Goal: Check status

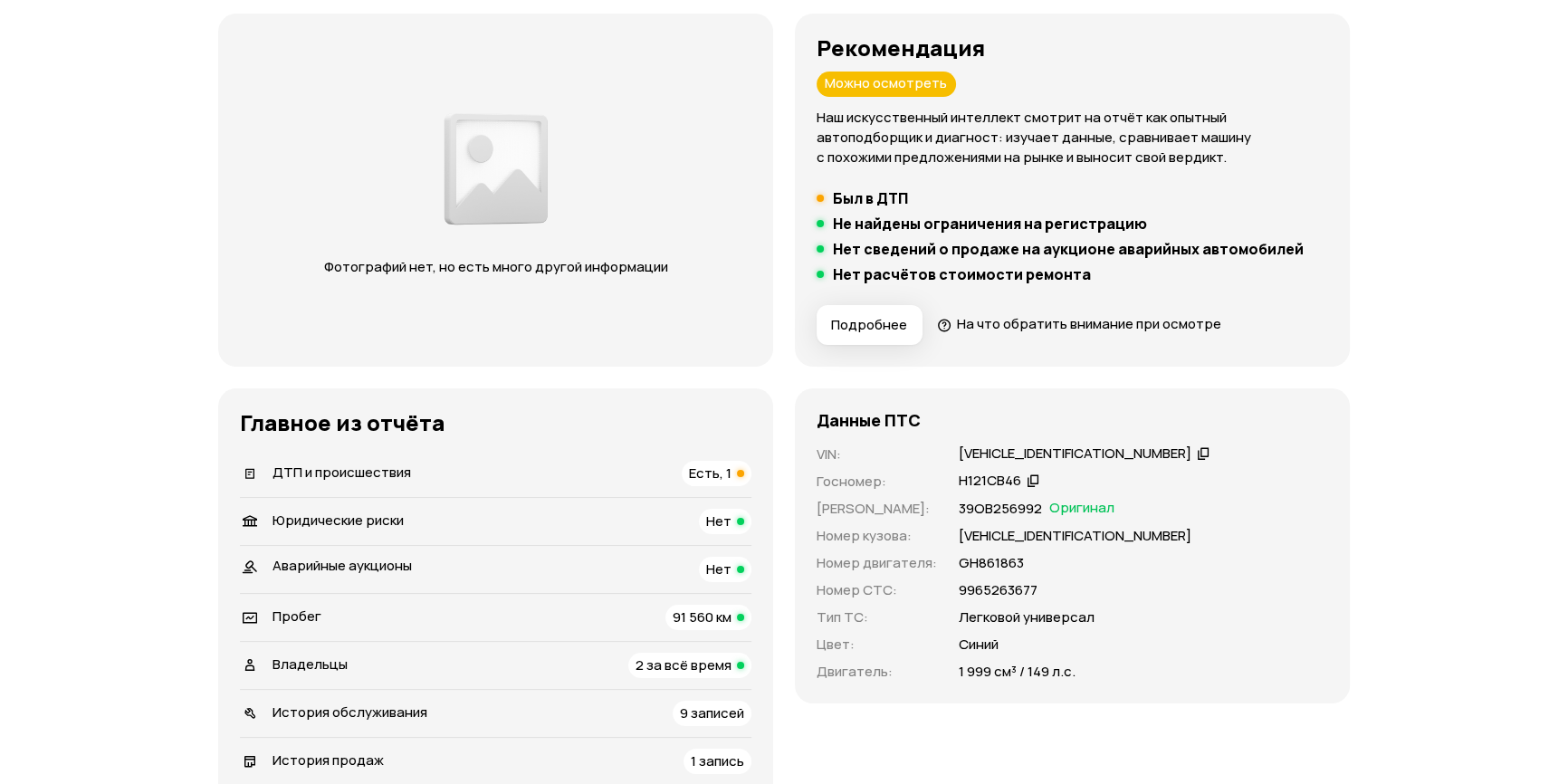
scroll to position [273, 0]
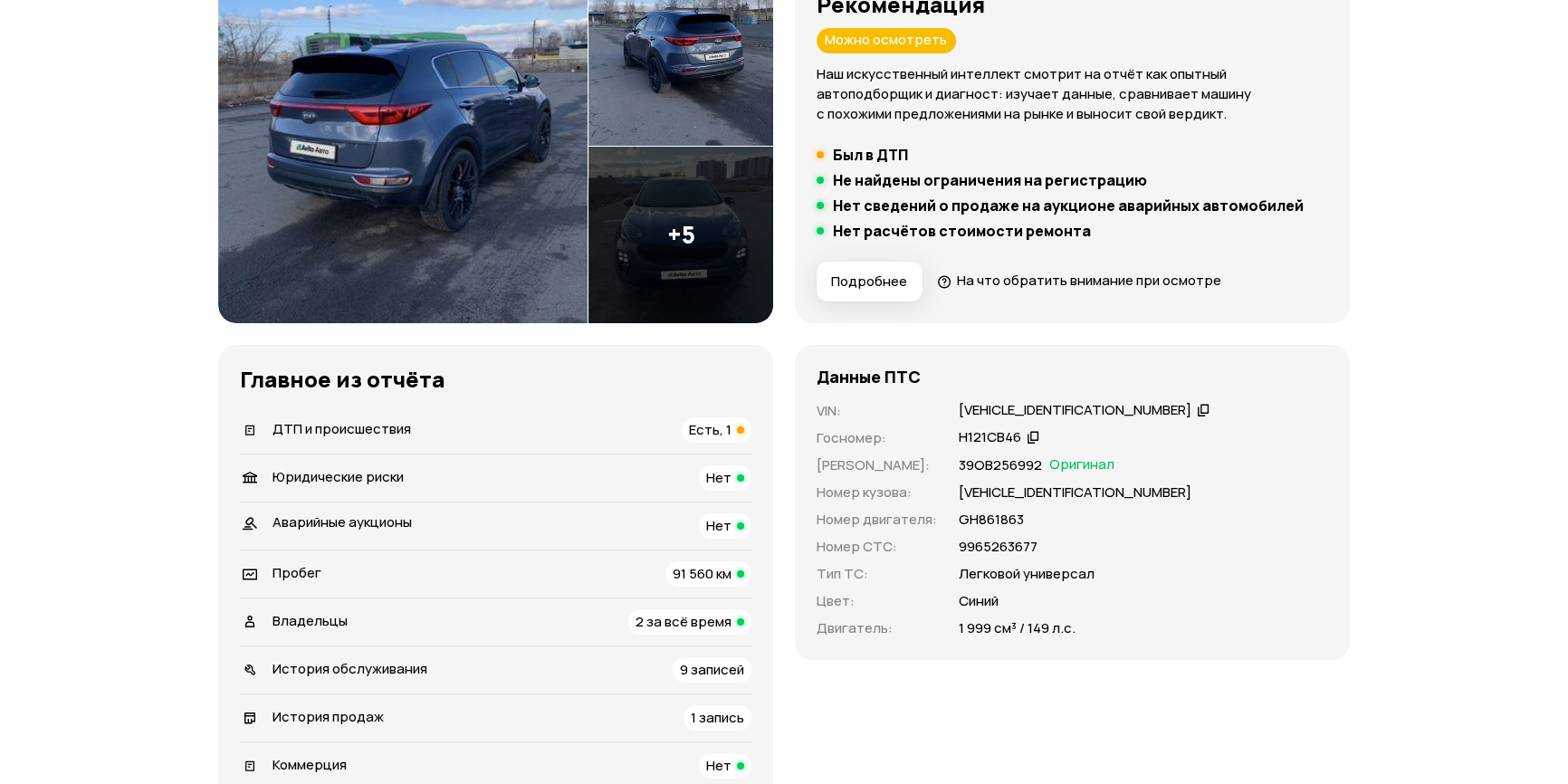
click at [697, 435] on span "Есть, 1" at bounding box center [710, 429] width 42 height 19
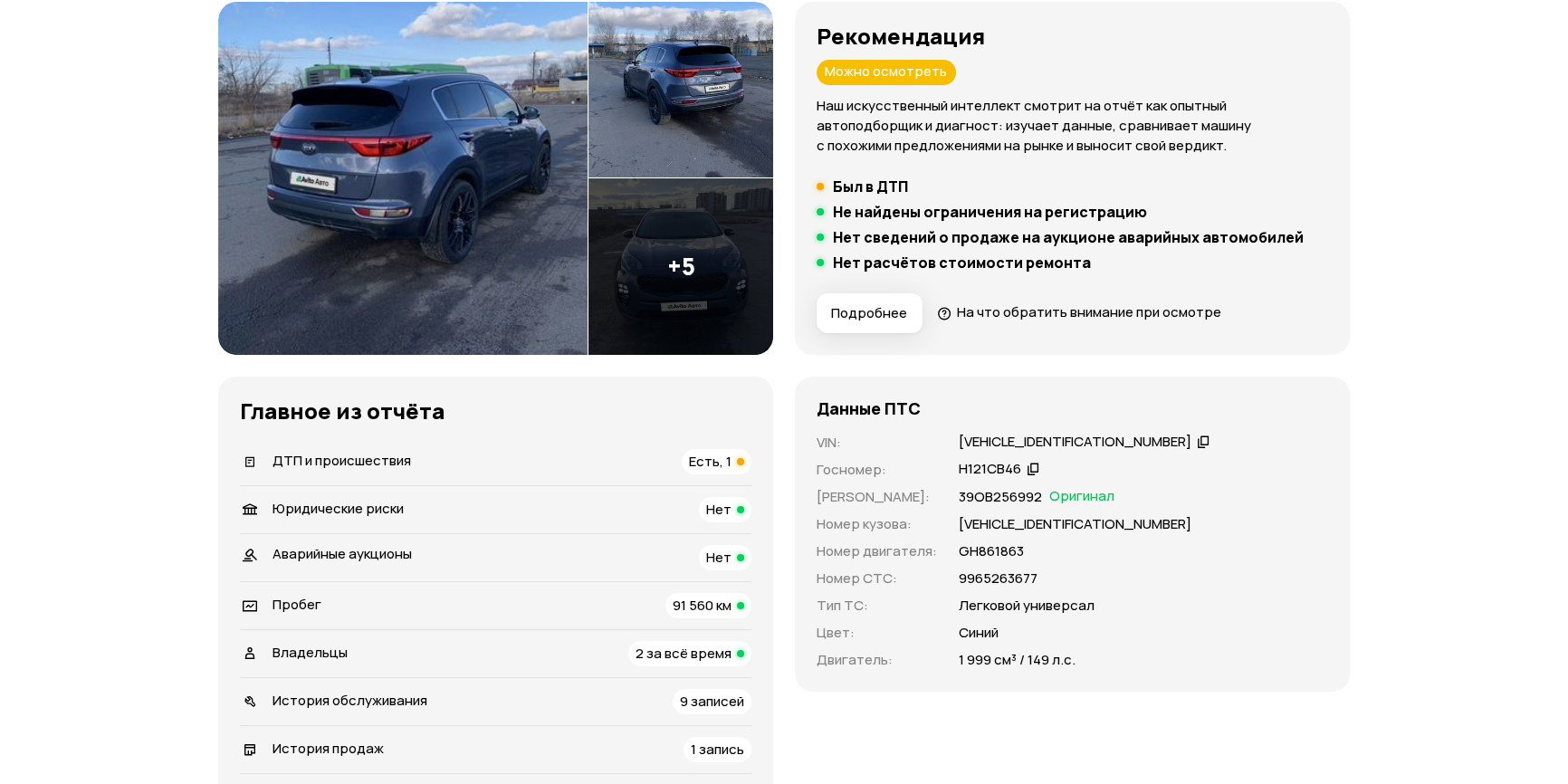
scroll to position [0, 0]
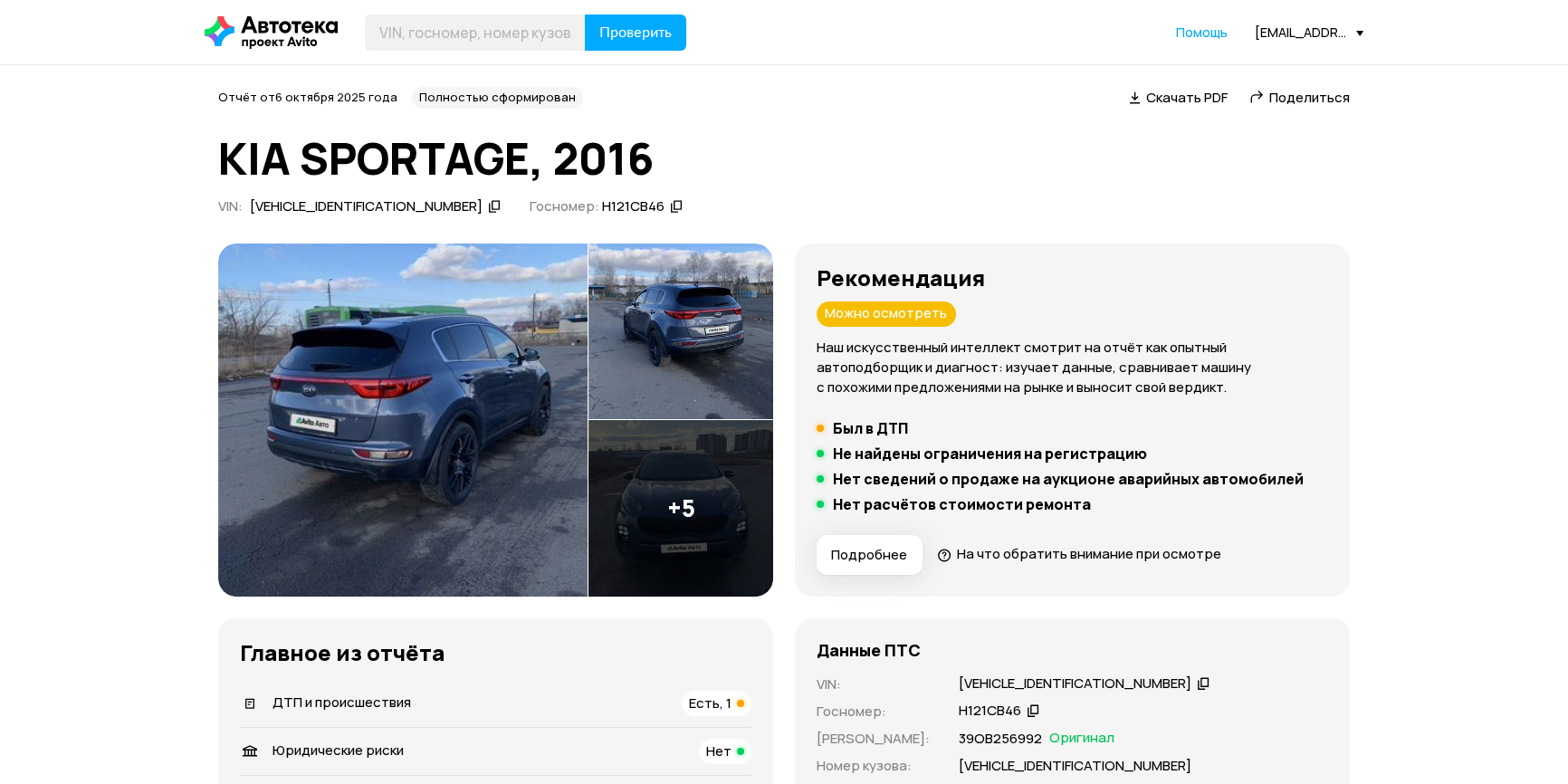
click at [413, 208] on div "VIN : XWEPH81ABG0001782" at bounding box center [360, 206] width 290 height 19
click at [488, 208] on icon at bounding box center [494, 206] width 13 height 18
click at [478, 22] on input "text" at bounding box center [474, 32] width 220 height 36
type input "Х061НВ198"
click at [585, 15] on button "Проверить" at bounding box center [635, 32] width 101 height 36
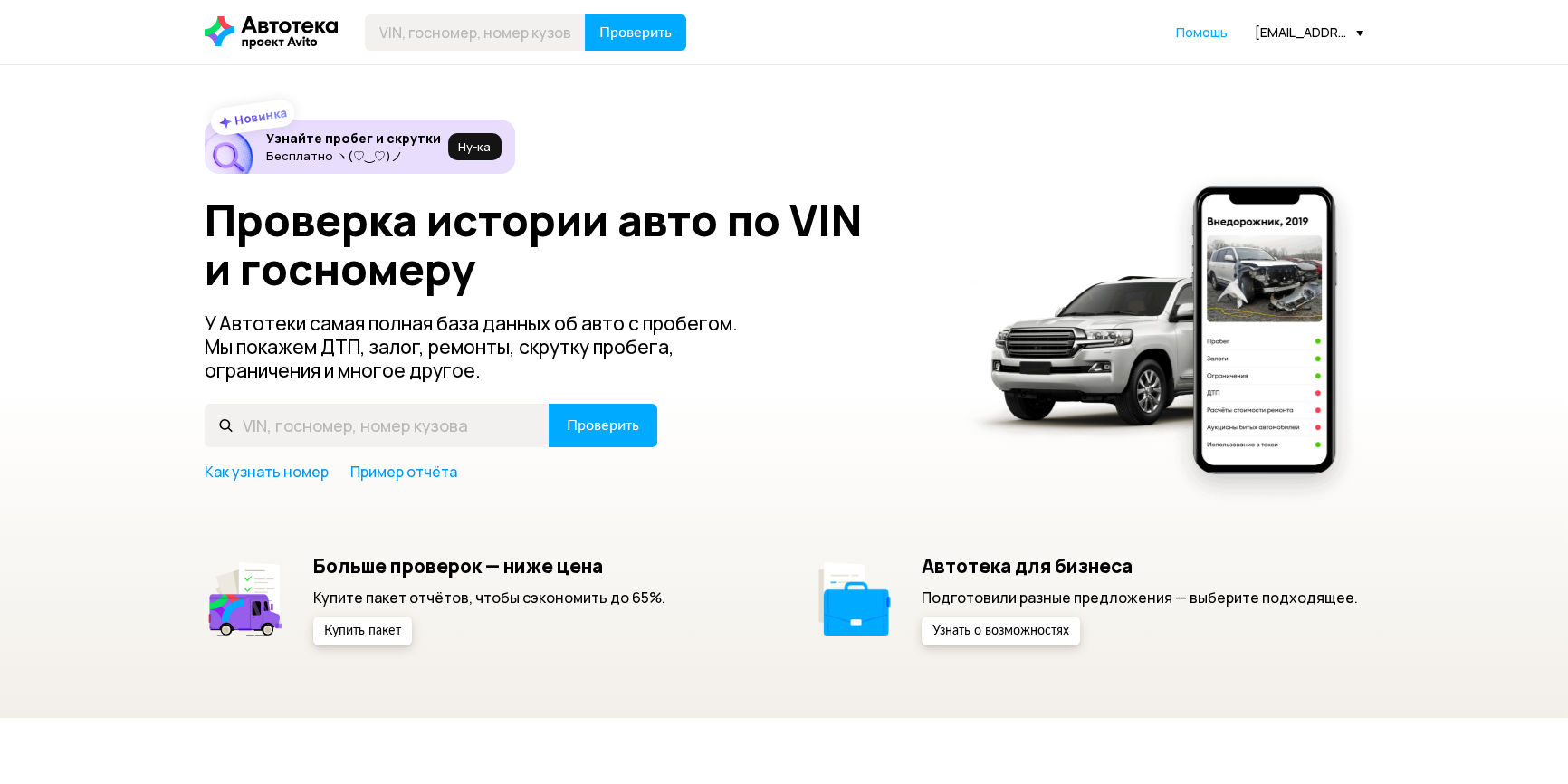
click at [1295, 36] on div "[EMAIL_ADDRESS][DOMAIN_NAME]" at bounding box center [1309, 32] width 109 height 18
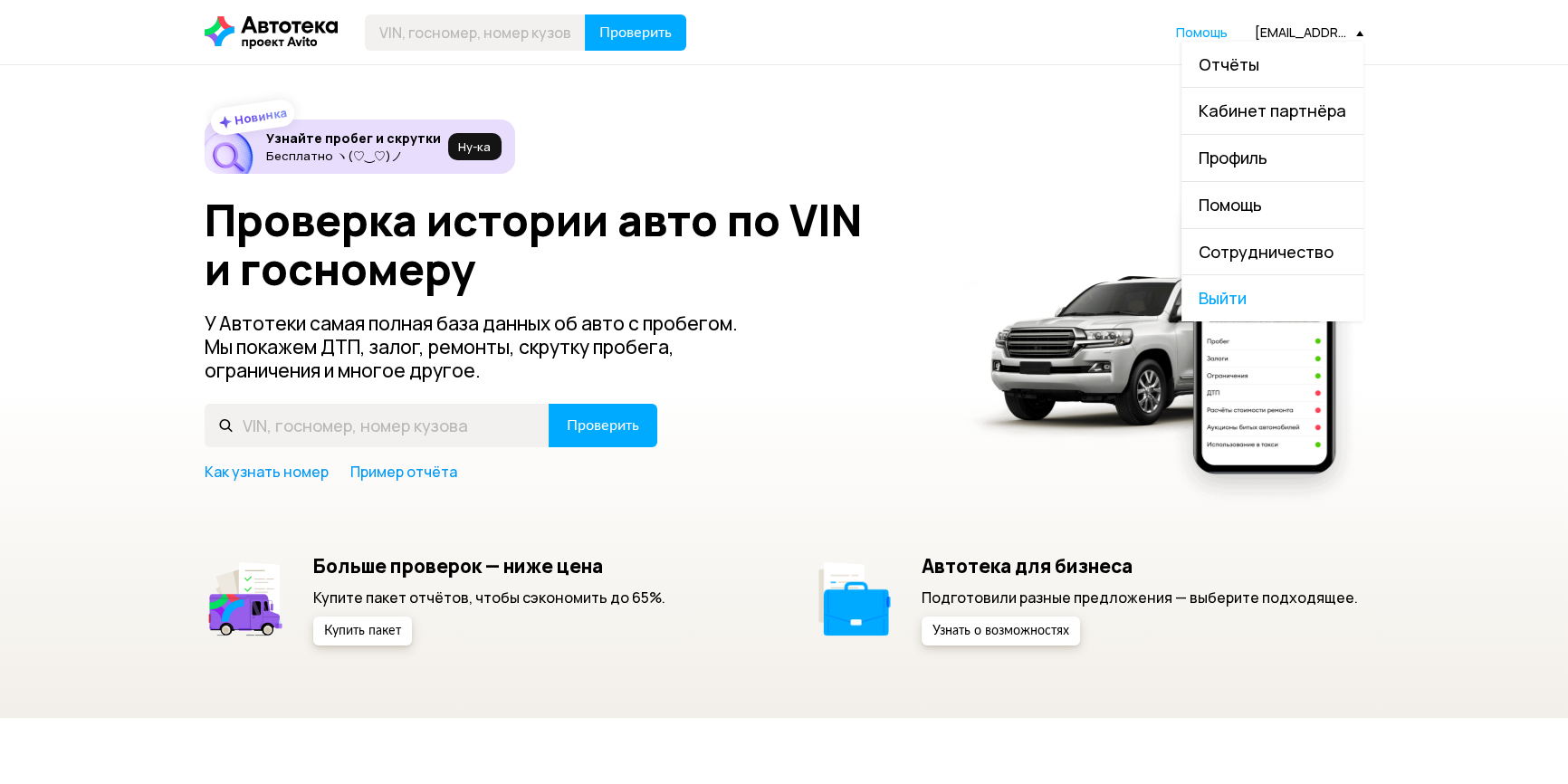
click at [1280, 63] on link "Отчёты" at bounding box center [1273, 65] width 182 height 46
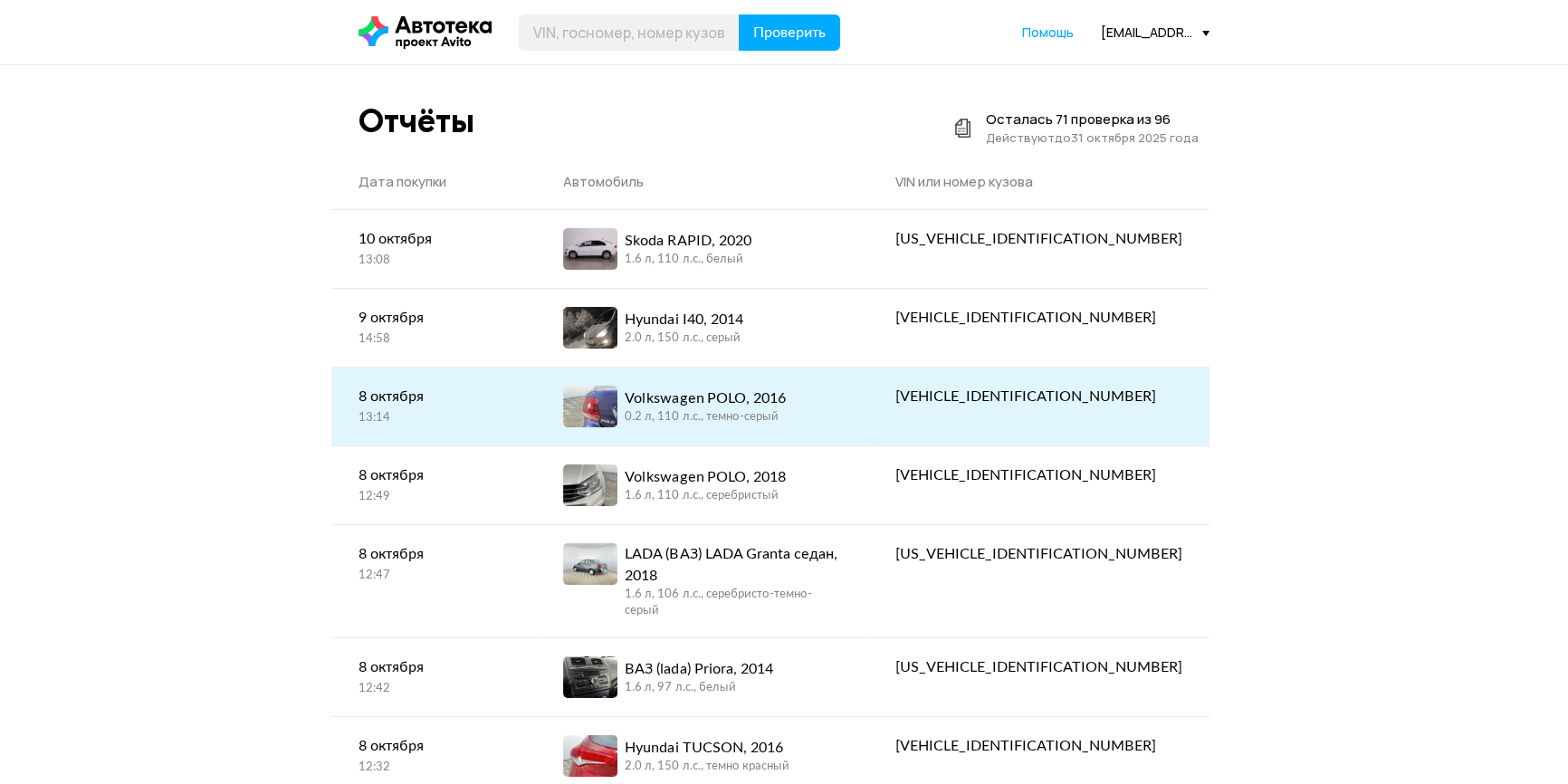
click at [785, 405] on div "Volkswagen POLO, 2016" at bounding box center [706, 398] width 161 height 22
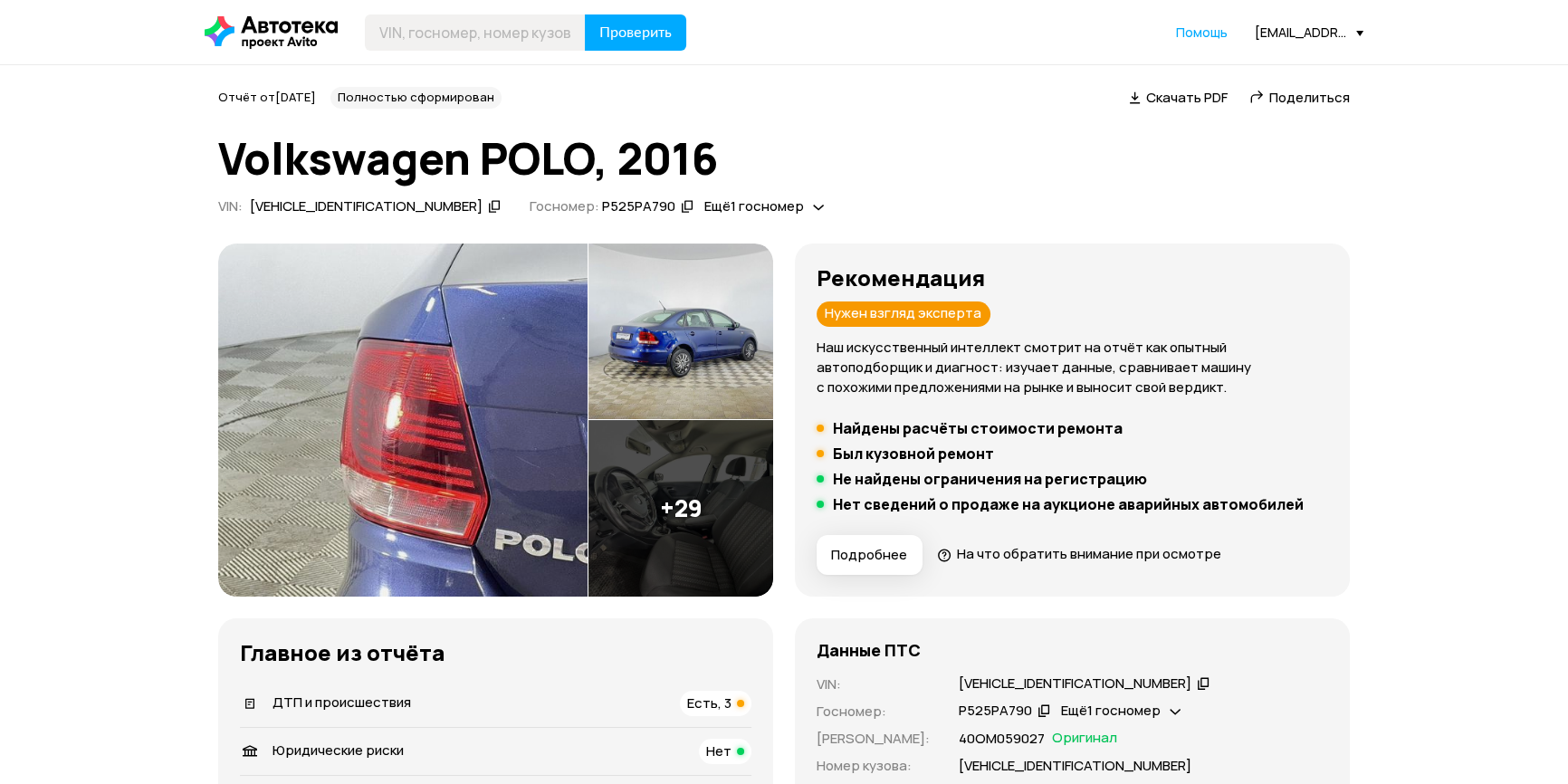
click at [488, 204] on icon at bounding box center [494, 206] width 13 height 18
